Goal: Navigation & Orientation: Go to known website

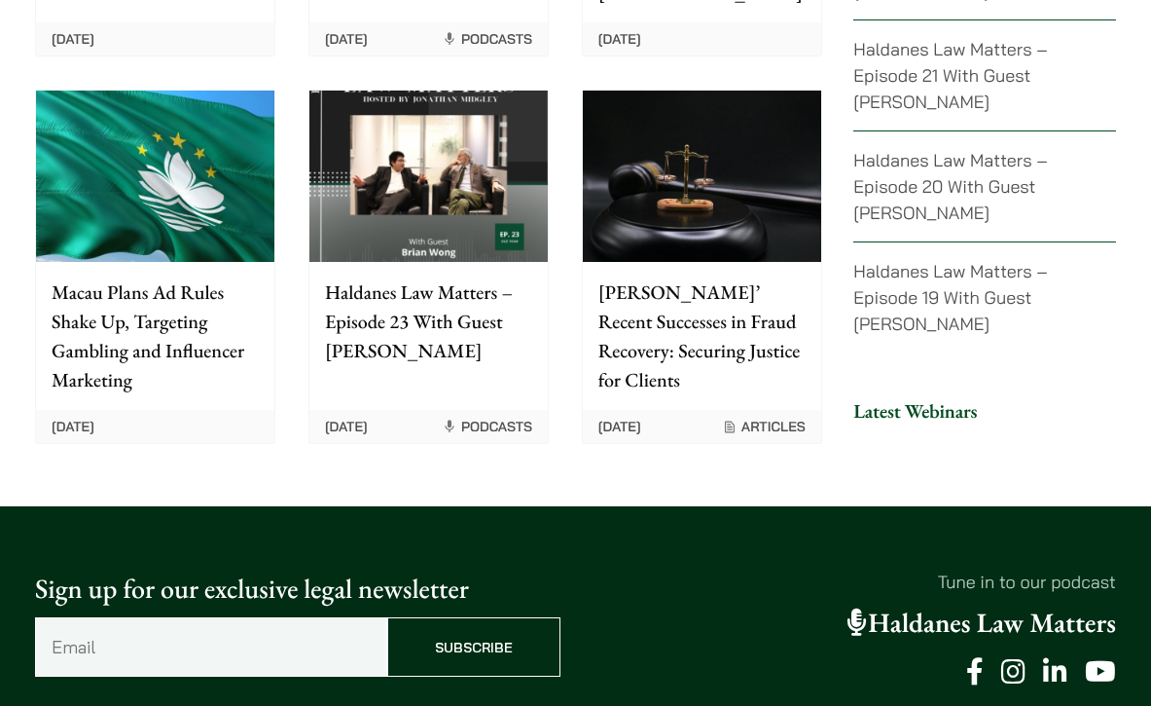
scroll to position [5186, 0]
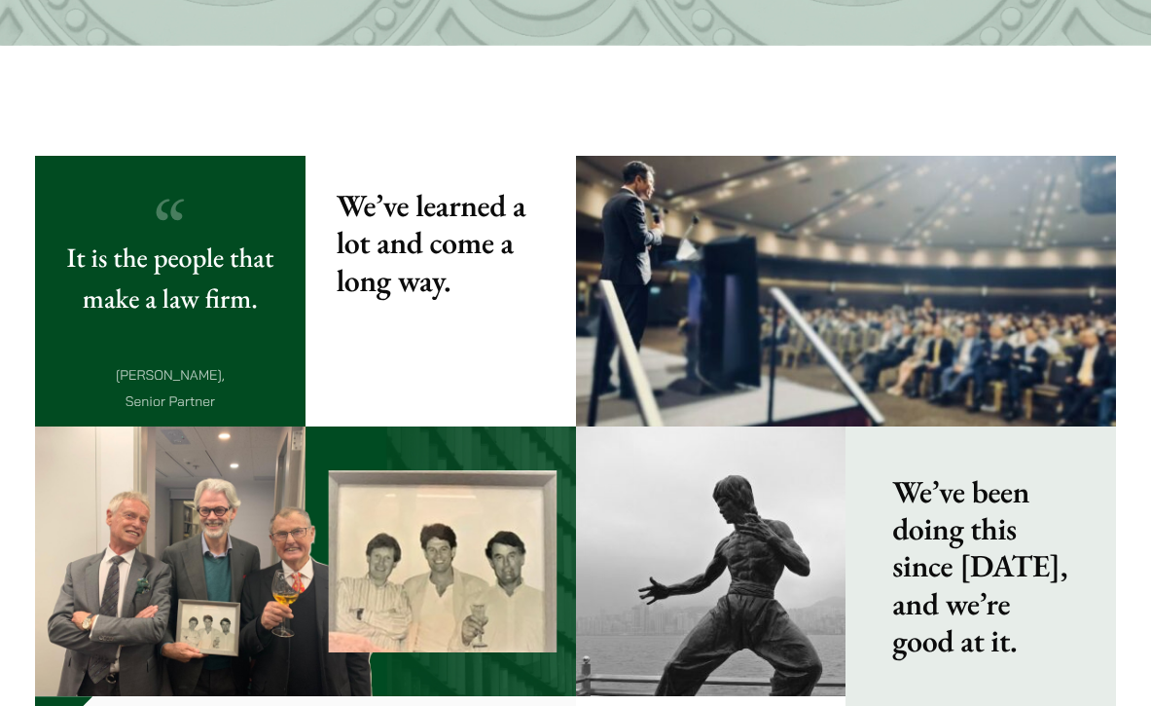
scroll to position [2171, 0]
